Goal: Task Accomplishment & Management: Use online tool/utility

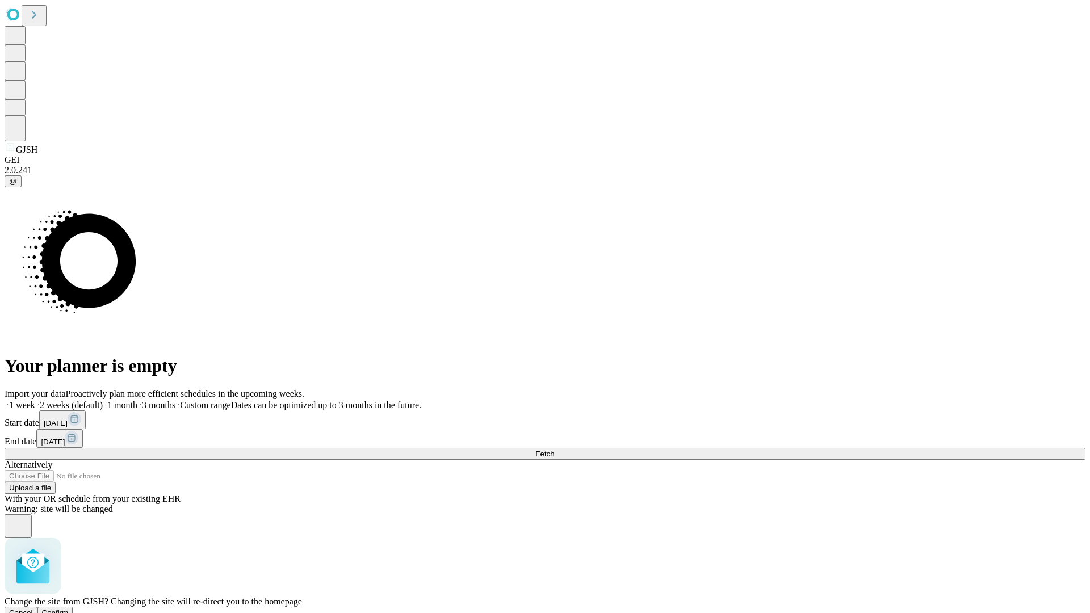
click at [69, 609] on span "Confirm" at bounding box center [55, 613] width 27 height 9
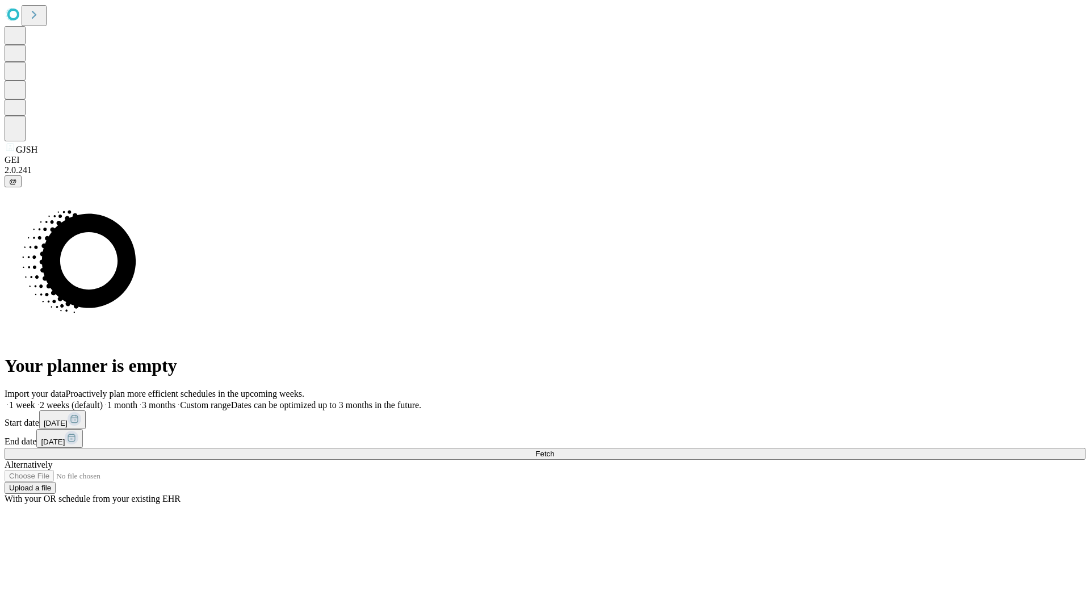
click at [103, 400] on label "2 weeks (default)" at bounding box center [69, 405] width 68 height 10
click at [554, 450] on span "Fetch" at bounding box center [544, 454] width 19 height 9
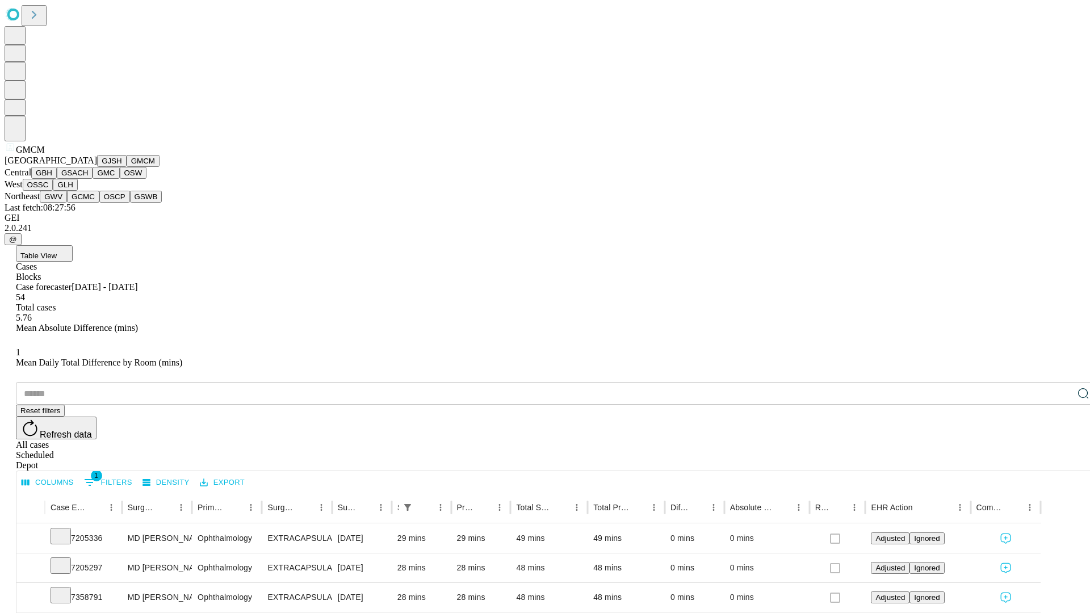
click at [57, 179] on button "GBH" at bounding box center [44, 173] width 26 height 12
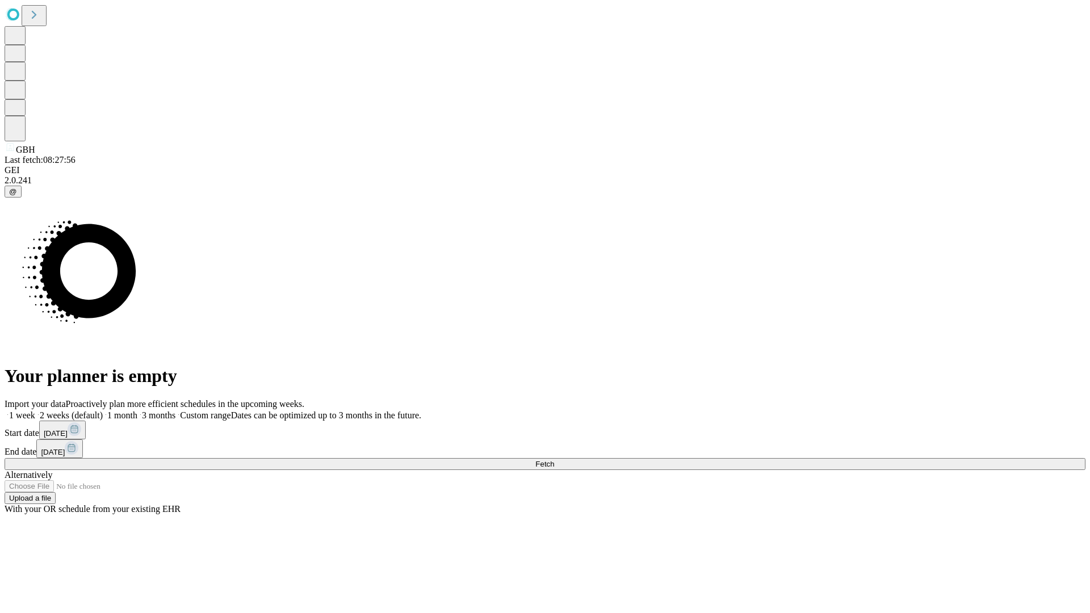
click at [554, 460] on span "Fetch" at bounding box center [544, 464] width 19 height 9
click at [103, 411] on label "2 weeks (default)" at bounding box center [69, 416] width 68 height 10
click at [554, 460] on span "Fetch" at bounding box center [544, 464] width 19 height 9
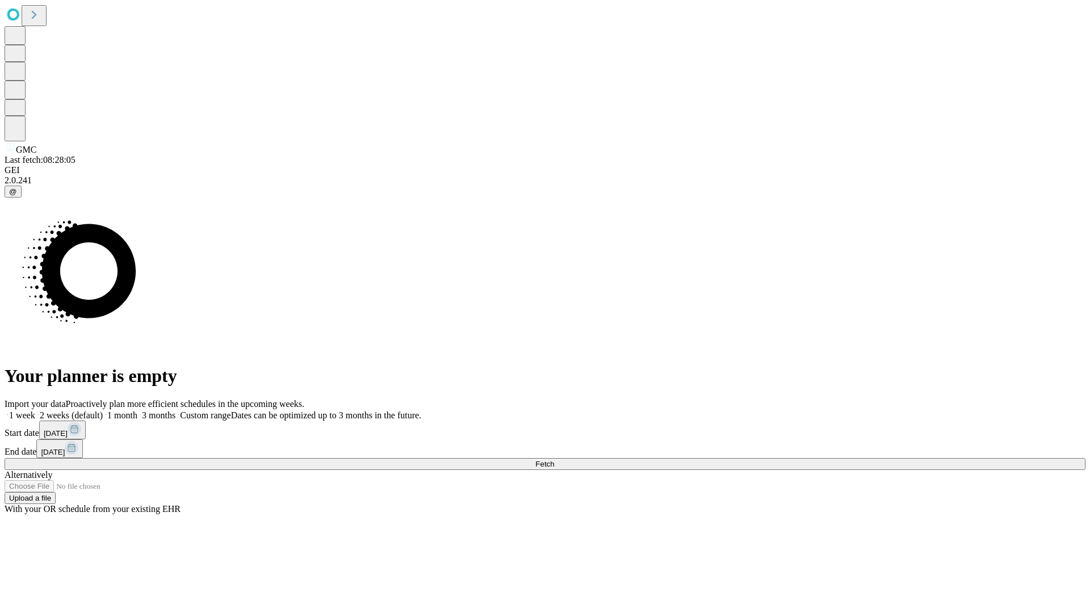
click at [103, 411] on label "2 weeks (default)" at bounding box center [69, 416] width 68 height 10
click at [554, 460] on span "Fetch" at bounding box center [544, 464] width 19 height 9
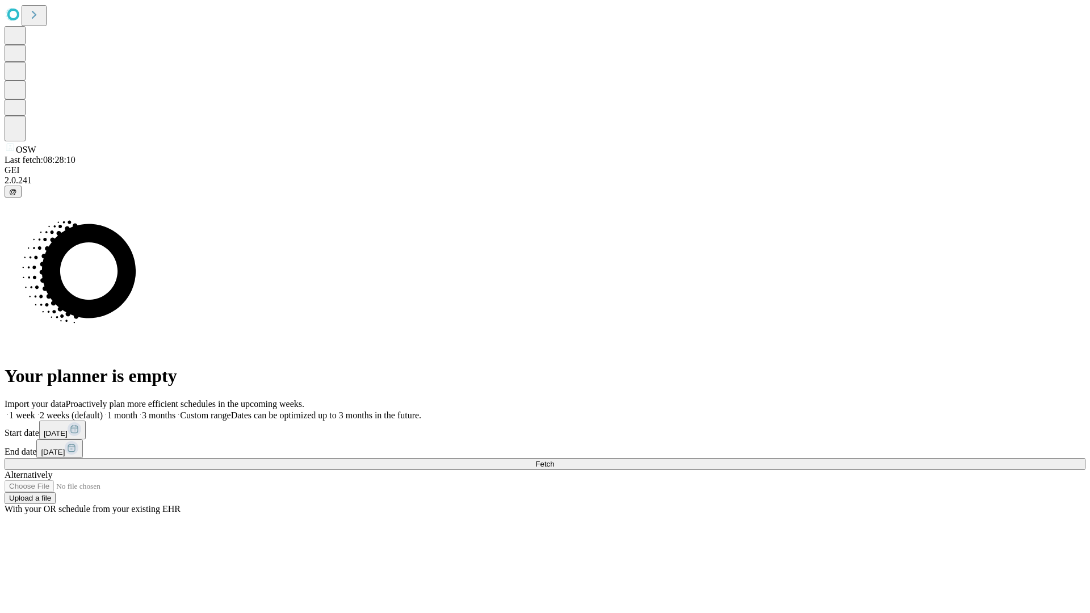
click at [554, 460] on span "Fetch" at bounding box center [544, 464] width 19 height 9
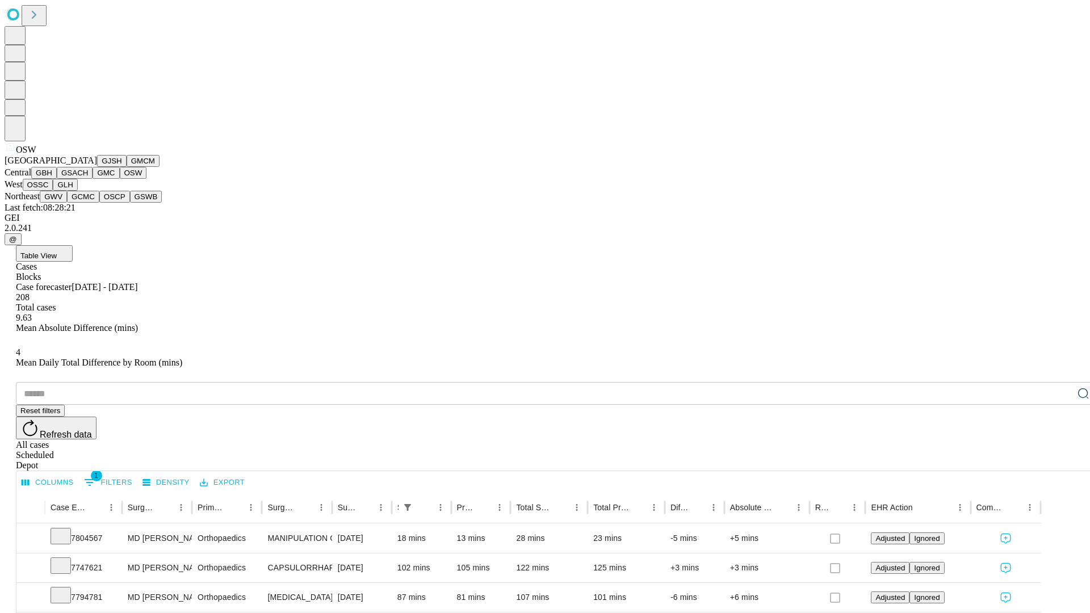
click at [53, 191] on button "OSSC" at bounding box center [38, 185] width 31 height 12
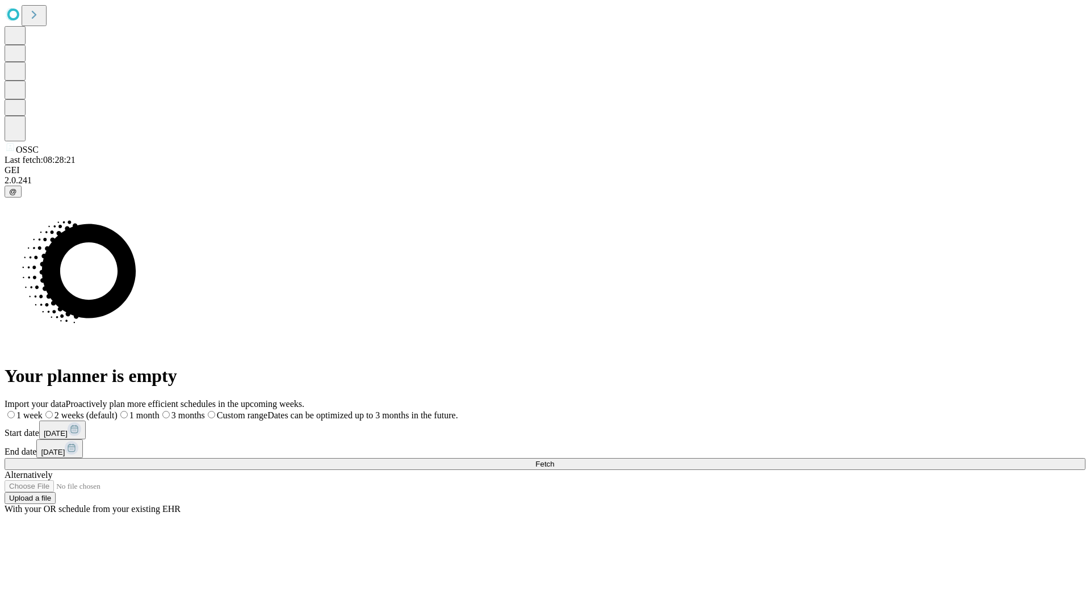
click at [118, 411] on label "2 weeks (default)" at bounding box center [80, 416] width 75 height 10
click at [554, 460] on span "Fetch" at bounding box center [544, 464] width 19 height 9
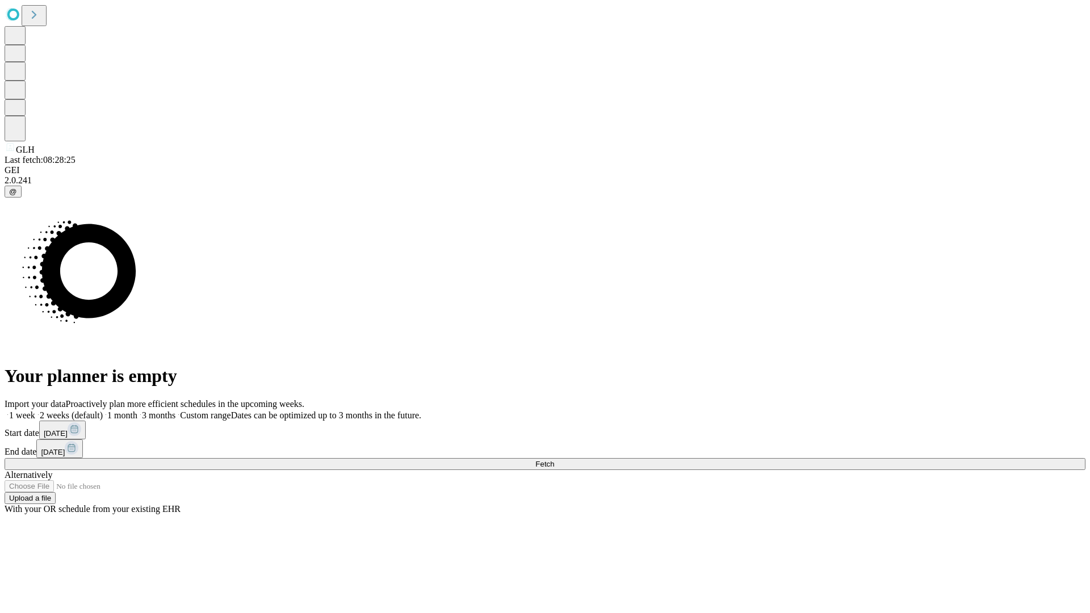
click at [103, 411] on label "2 weeks (default)" at bounding box center [69, 416] width 68 height 10
click at [554, 460] on span "Fetch" at bounding box center [544, 464] width 19 height 9
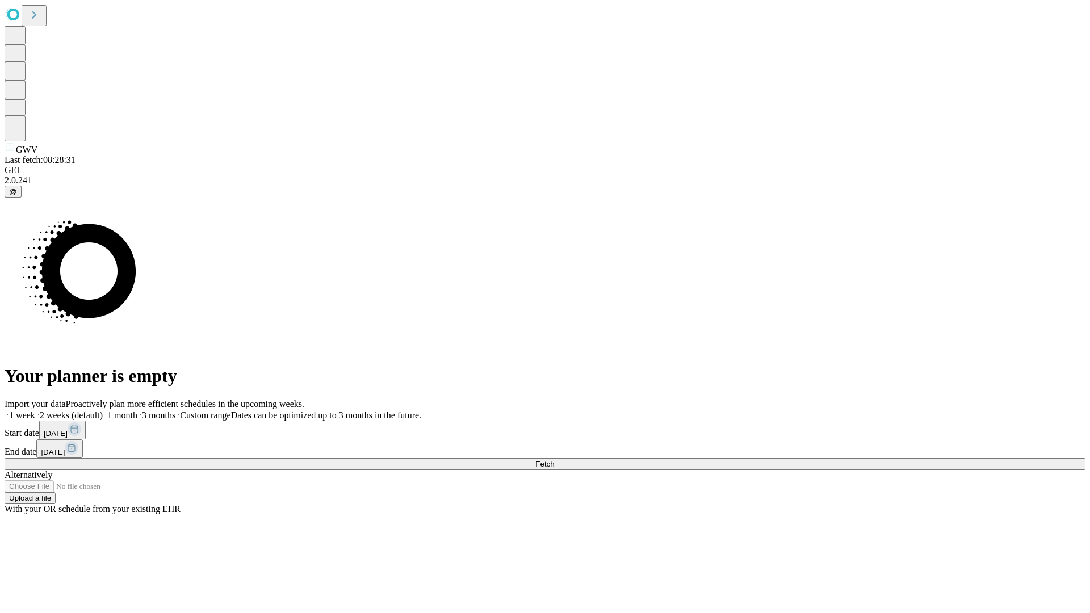
click at [103, 411] on label "2 weeks (default)" at bounding box center [69, 416] width 68 height 10
click at [554, 460] on span "Fetch" at bounding box center [544, 464] width 19 height 9
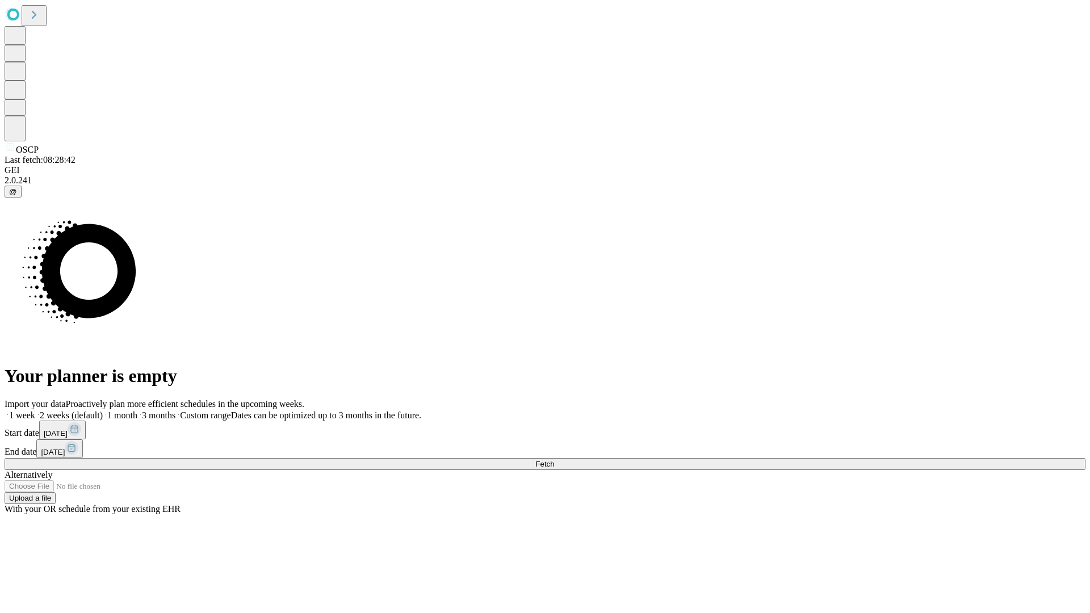
click at [103, 411] on label "2 weeks (default)" at bounding box center [69, 416] width 68 height 10
click at [554, 460] on span "Fetch" at bounding box center [544, 464] width 19 height 9
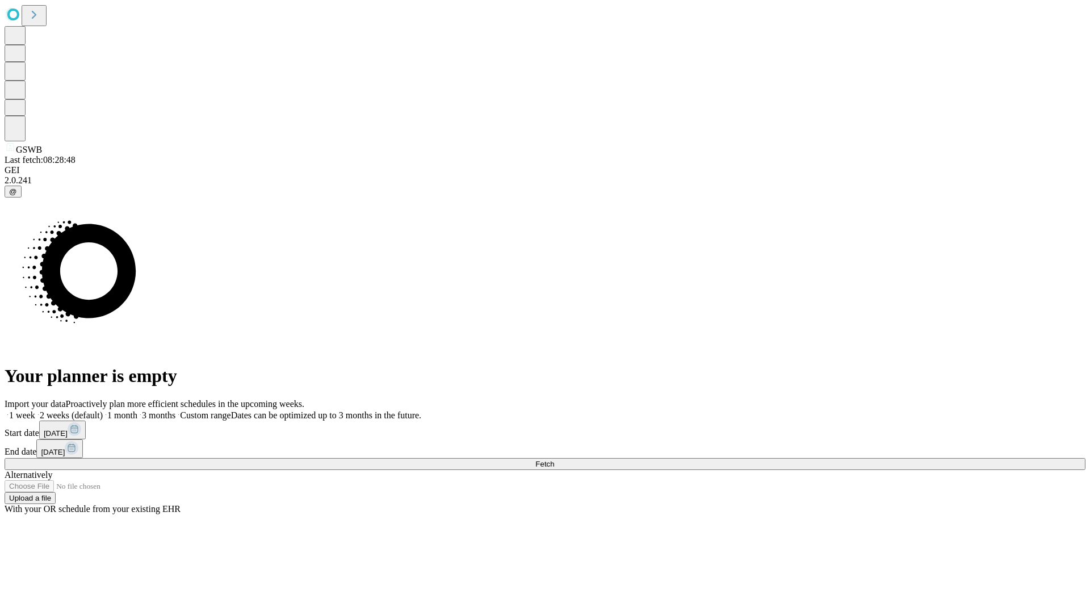
click at [103, 411] on label "2 weeks (default)" at bounding box center [69, 416] width 68 height 10
click at [554, 460] on span "Fetch" at bounding box center [544, 464] width 19 height 9
